Goal: Task Accomplishment & Management: Manage account settings

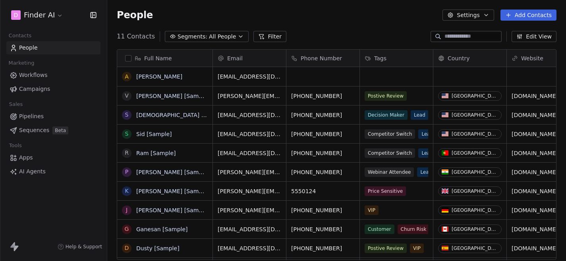
scroll to position [230, 459]
click at [289, 16] on div "People Settings Add Contacts" at bounding box center [337, 15] width 440 height 11
click at [44, 73] on span "Workflows" at bounding box center [33, 75] width 29 height 8
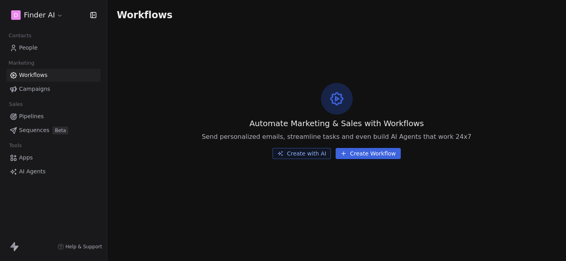
click at [39, 47] on link "People" at bounding box center [53, 47] width 94 height 13
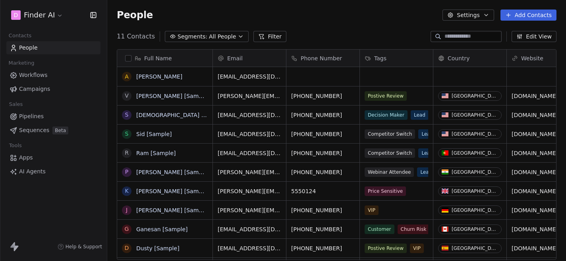
scroll to position [230, 459]
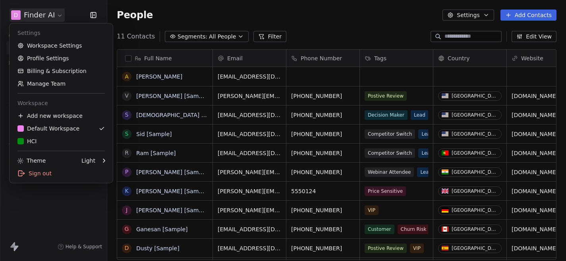
click at [40, 16] on html "D Finder AI Contacts People Marketing Workflows Campaigns Sales Pipelines Seque…" at bounding box center [283, 130] width 566 height 261
click at [50, 46] on link "Workspace Settings" at bounding box center [61, 45] width 97 height 13
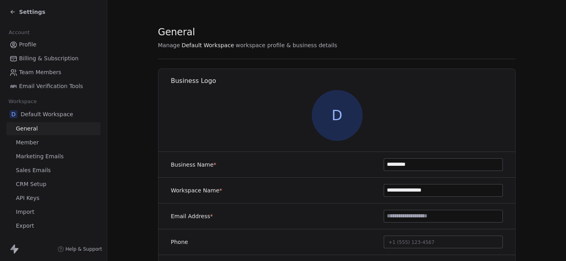
click at [36, 6] on div "Settings" at bounding box center [53, 12] width 107 height 24
click at [33, 61] on span "Billing & Subscription" at bounding box center [49, 58] width 60 height 8
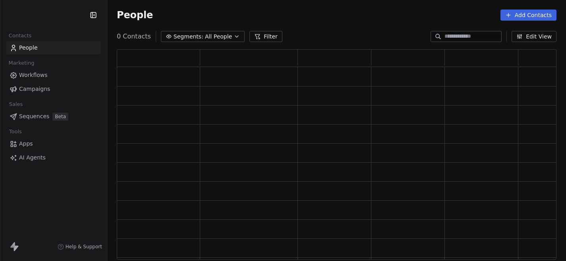
scroll to position [211, 440]
